Goal: Transaction & Acquisition: Purchase product/service

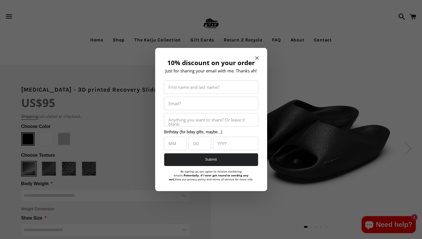
click at [257, 59] on icon "Close modal" at bounding box center [256, 57] width 3 height 3
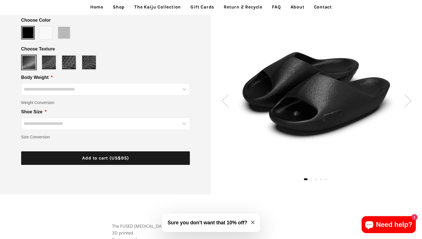
scroll to position [108, 0]
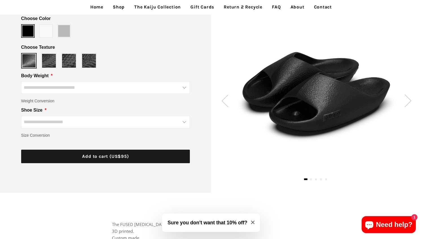
click at [93, 88] on input "Body Weight" at bounding box center [105, 88] width 169 height 12
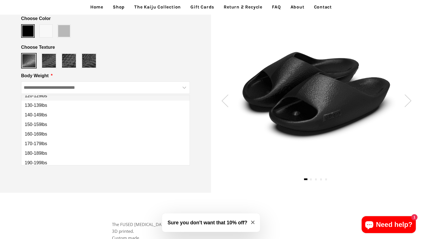
scroll to position [65, 0]
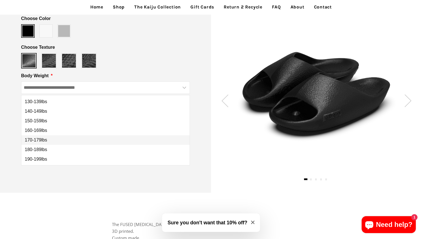
click at [31, 140] on span "170-179lbs" at bounding box center [36, 140] width 22 height 5
type input "**********"
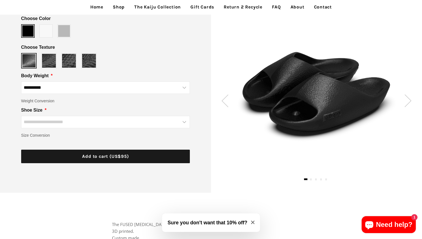
click at [49, 121] on input "Shoe Size" at bounding box center [105, 122] width 169 height 12
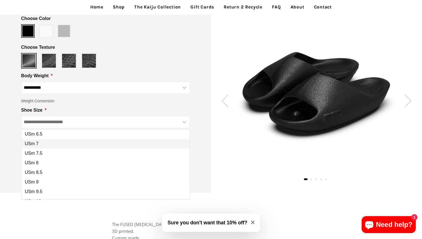
scroll to position [50, 0]
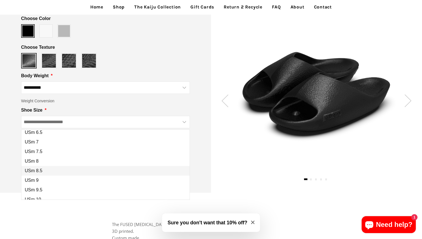
click at [33, 172] on span "USm 8.5" at bounding box center [33, 170] width 17 height 5
type input "*******"
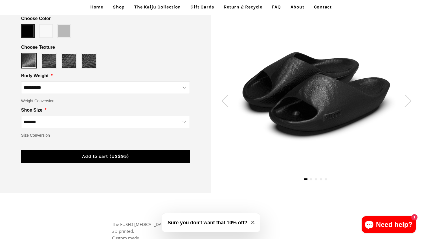
click at [91, 157] on span "Add to cart (US$95)" at bounding box center [105, 156] width 47 height 5
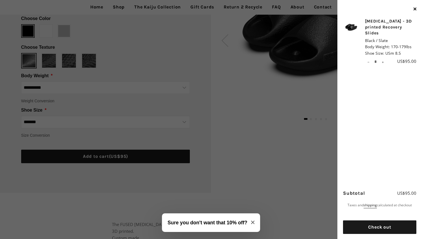
click at [413, 8] on span "button" at bounding box center [414, 9] width 5 height 8
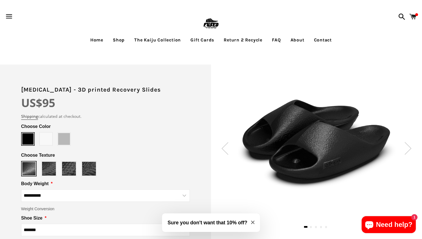
click at [156, 41] on link "The Kaiju Collection" at bounding box center [157, 40] width 55 height 14
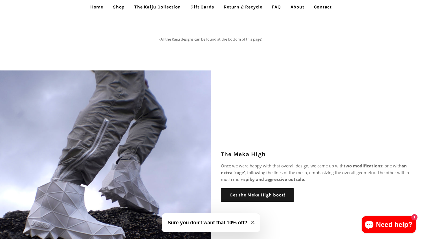
scroll to position [66, 0]
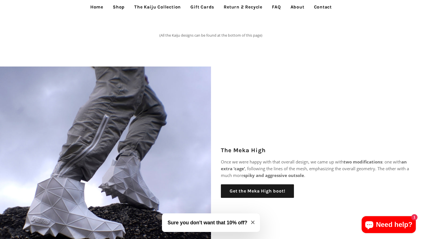
click at [118, 4] on link "Shop" at bounding box center [119, 7] width 20 height 14
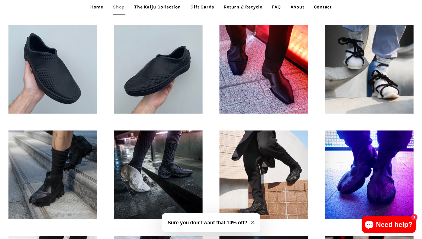
scroll to position [273, 0]
